Goal: Information Seeking & Learning: Learn about a topic

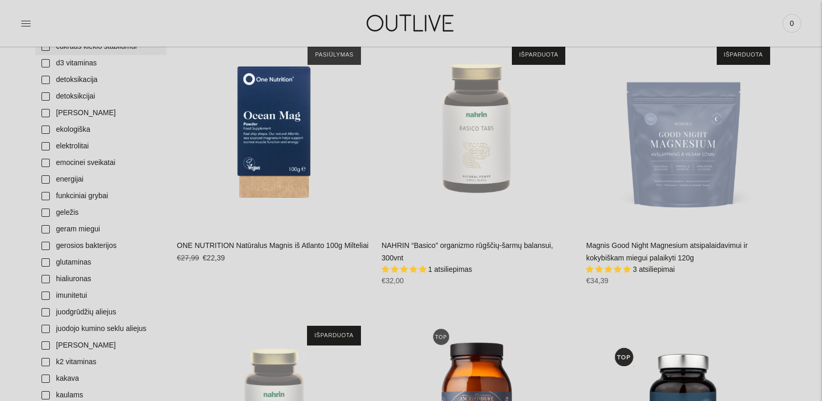
scroll to position [571, 0]
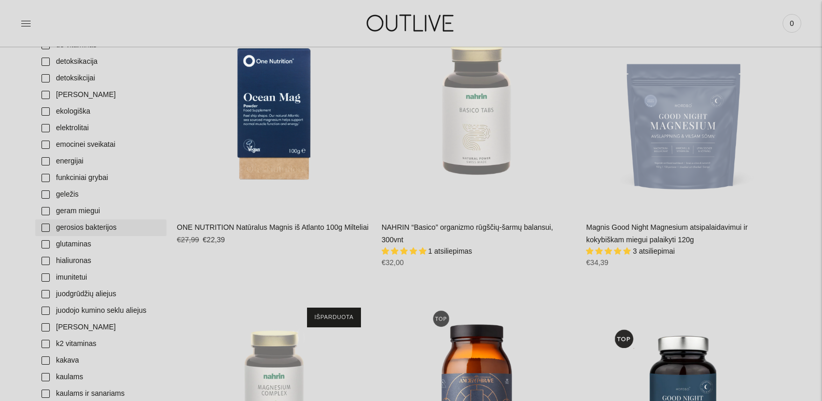
click at [45, 225] on link "gerosios bakterijos" at bounding box center [100, 227] width 131 height 17
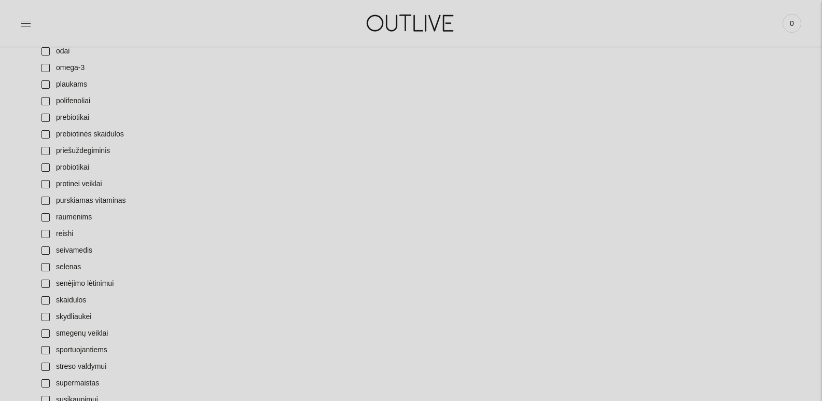
scroll to position [985, 0]
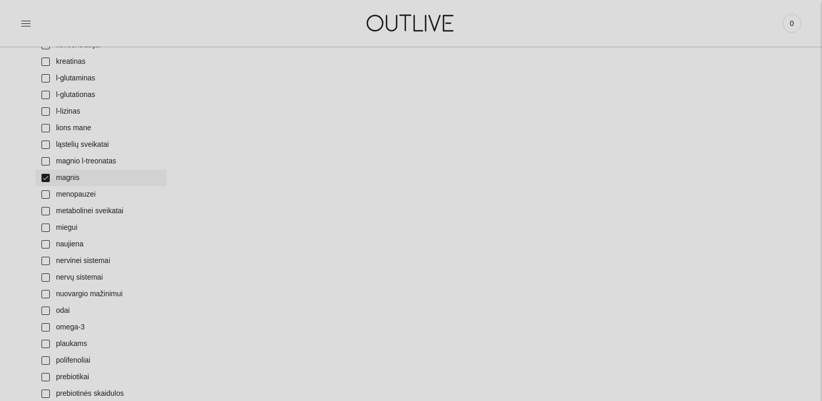
click at [43, 176] on link "magnis" at bounding box center [100, 178] width 131 height 17
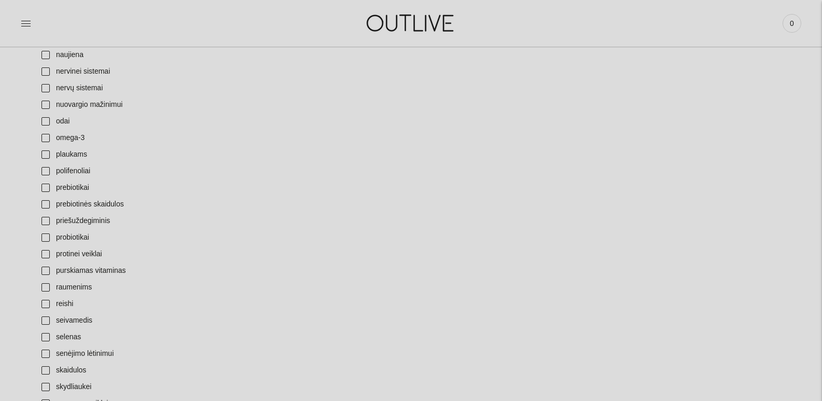
scroll to position [1193, 0]
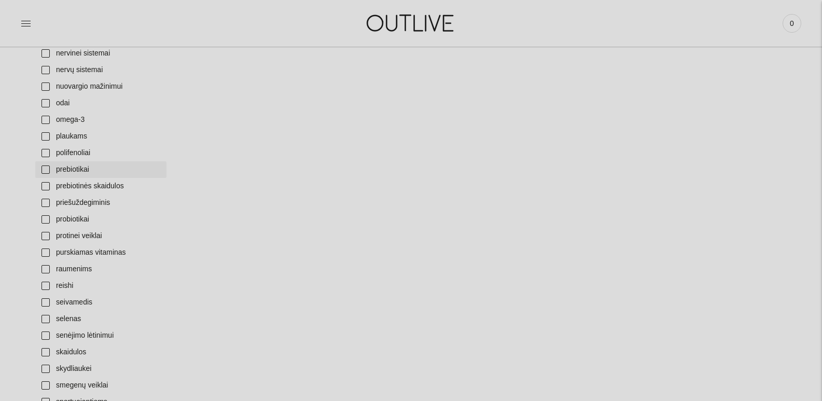
click at [44, 167] on link "prebiotikai" at bounding box center [100, 169] width 131 height 17
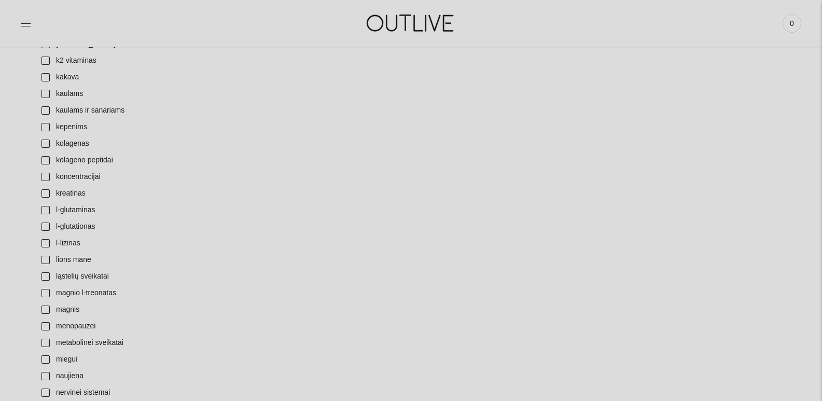
scroll to position [674, 0]
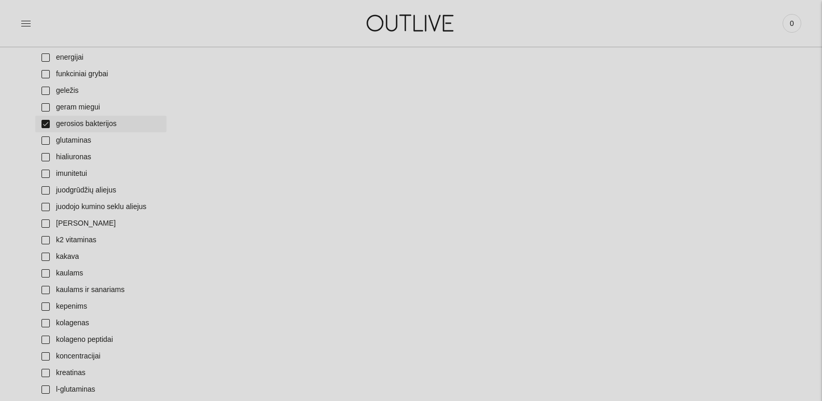
click at [44, 122] on link "gerosios bakterijos" at bounding box center [100, 124] width 131 height 17
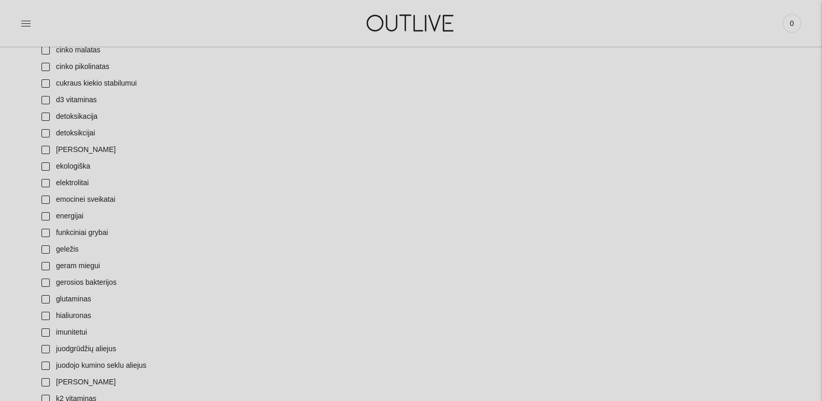
scroll to position [207, 0]
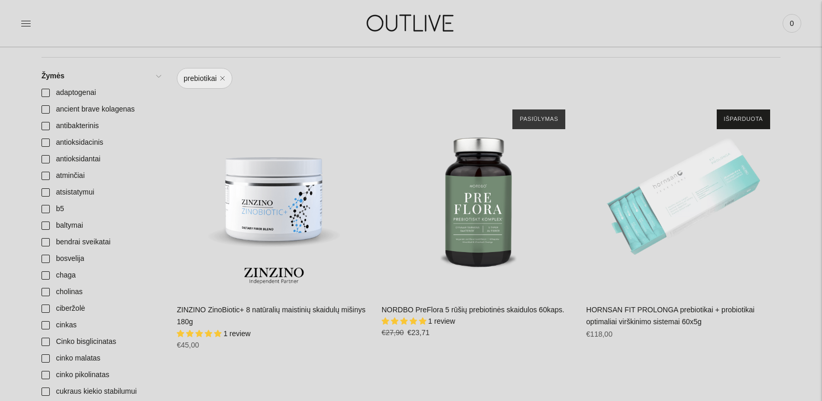
click at [701, 187] on div "HORNSAN FIT PROLONGA prebiotikai + probiotikai optimaliai virškinimo sistemai 6…" at bounding box center [683, 196] width 194 height 194
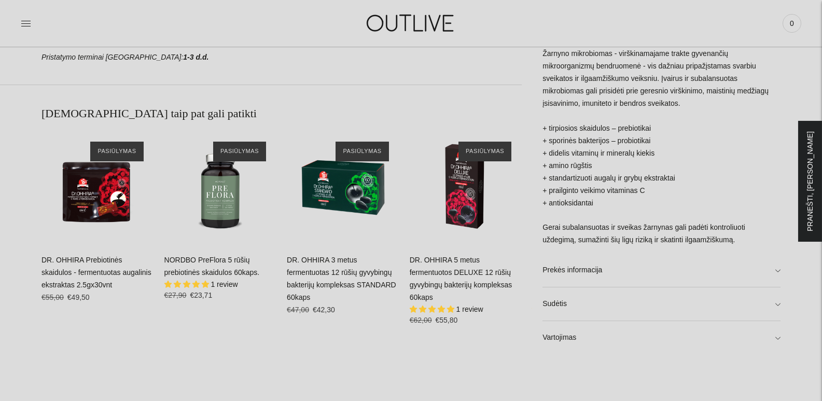
scroll to position [726, 0]
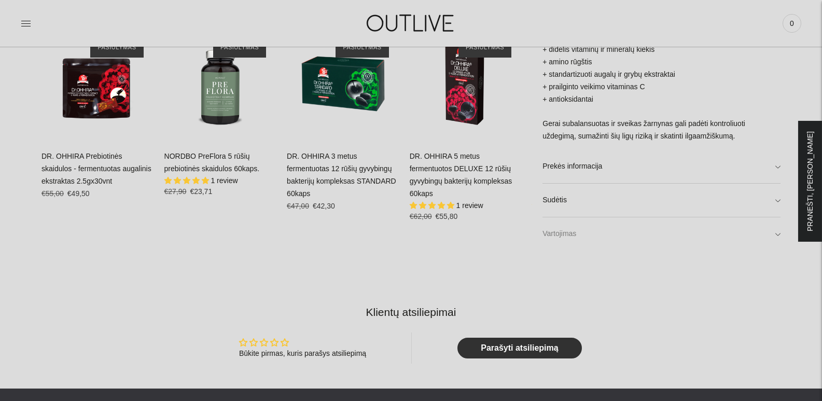
click at [778, 230] on link "Vartojimas" at bounding box center [661, 233] width 238 height 33
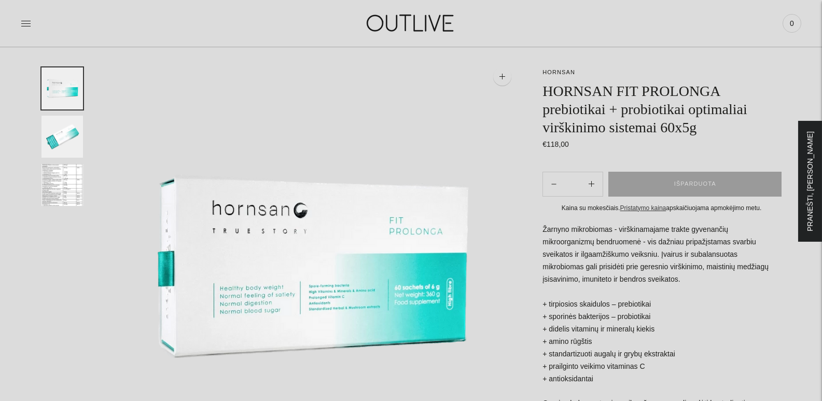
scroll to position [0, 0]
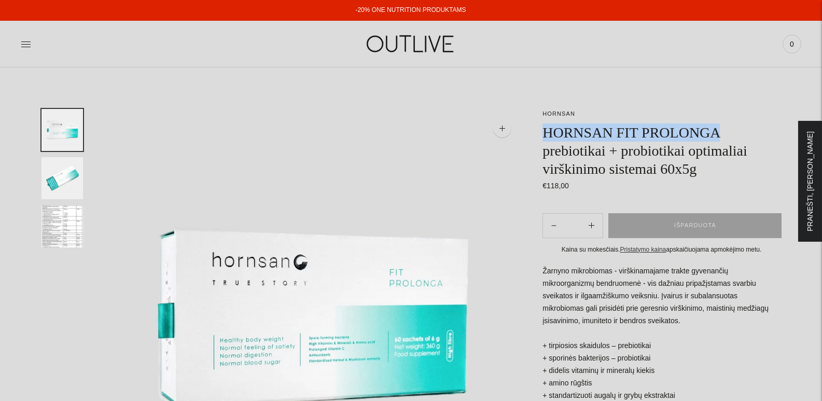
drag, startPoint x: 542, startPoint y: 129, endPoint x: 716, endPoint y: 129, distance: 173.7
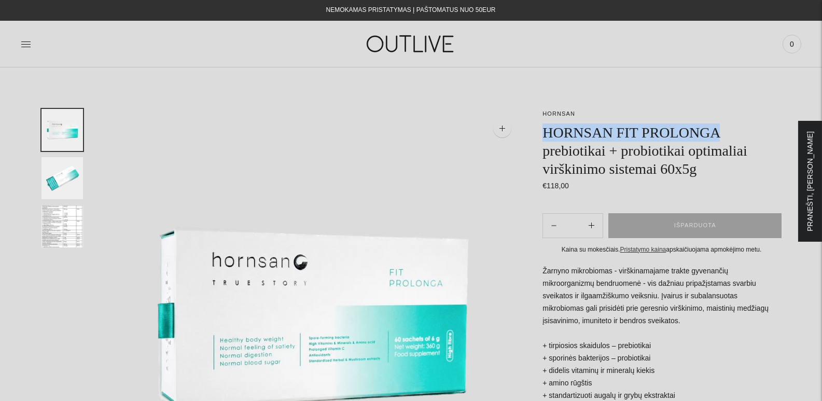
copy h1 "HORNSAN FIT PROLONGA"
